Goal: Find specific page/section: Find specific page/section

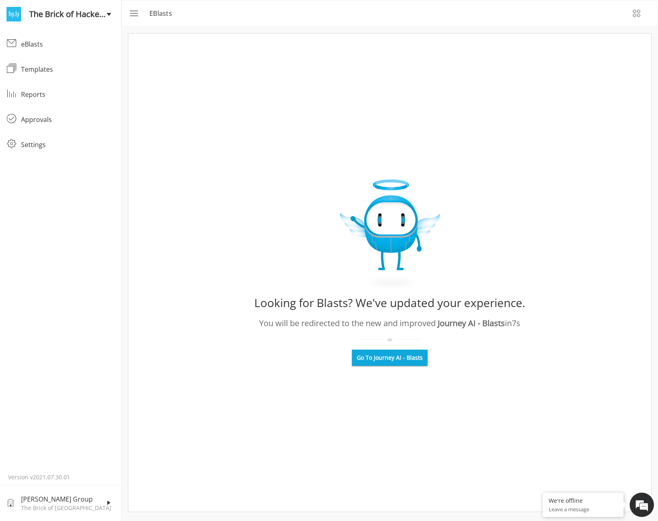
click at [375, 359] on span "Go To Journey AI - Blasts" at bounding box center [390, 358] width 66 height 8
click at [39, 41] on div "eBlasts" at bounding box center [68, 44] width 94 height 10
click at [34, 47] on div "eBlasts" at bounding box center [68, 44] width 94 height 10
click at [137, 16] on rect "menu" at bounding box center [135, 16] width 10 height 0
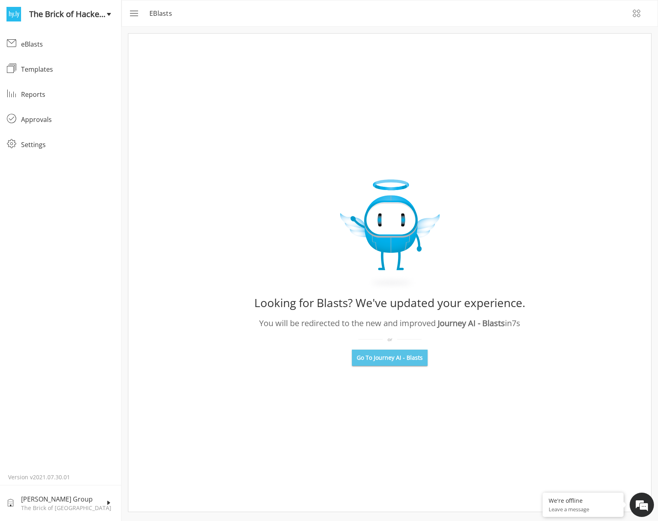
click at [390, 357] on span "Go To Journey AI - Blasts" at bounding box center [390, 358] width 66 height 8
click at [364, 356] on span "Go To Journey AI - Blasts" at bounding box center [390, 358] width 66 height 8
